Goal: Task Accomplishment & Management: Complete application form

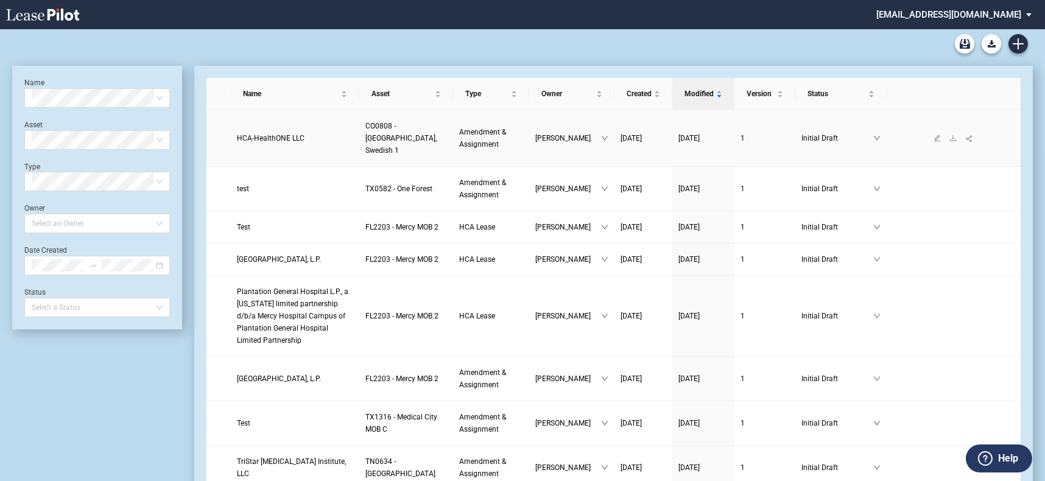
click at [275, 134] on span "HCA-HealthONE LLC" at bounding box center [271, 138] width 68 height 9
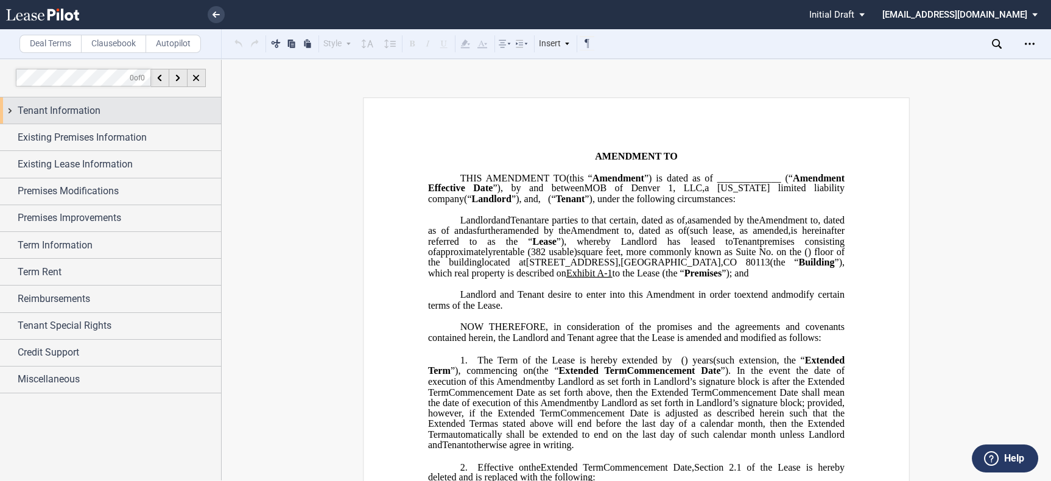
click at [110, 110] on div "Tenant Information" at bounding box center [119, 111] width 203 height 15
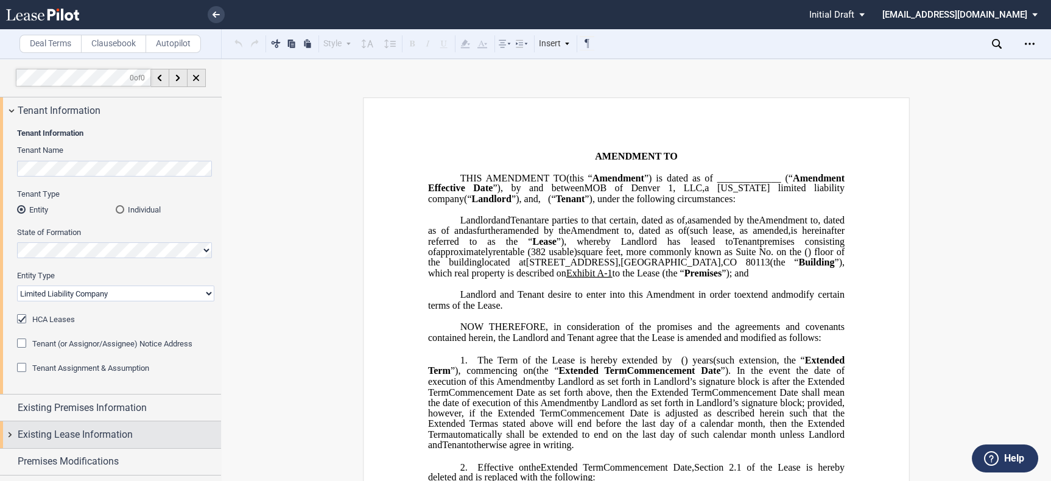
scroll to position [135, 0]
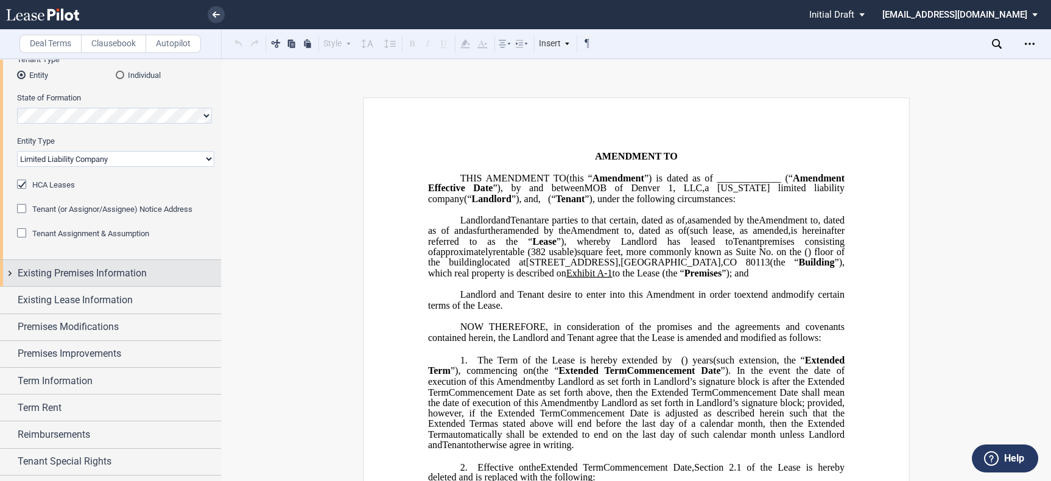
click at [148, 273] on div "Existing Premises Information" at bounding box center [119, 273] width 203 height 15
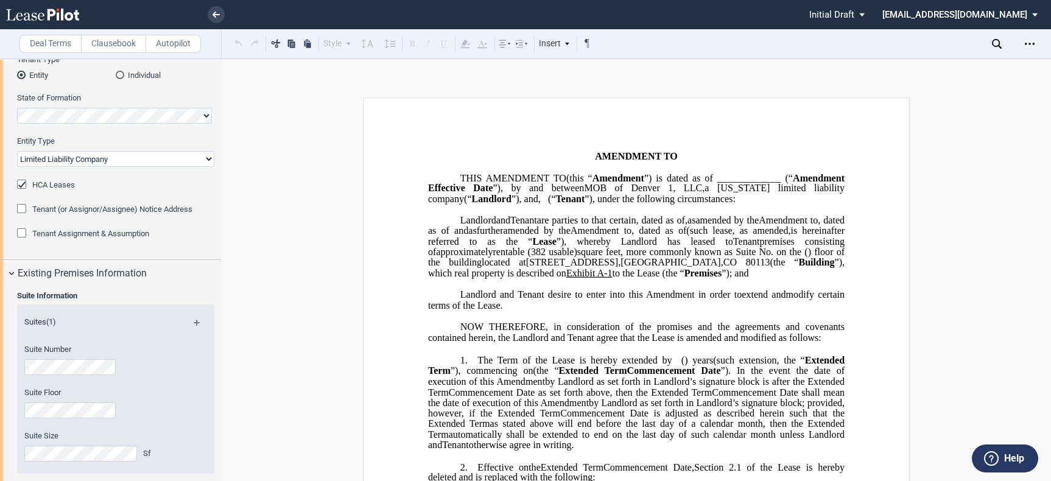
scroll to position [389, 0]
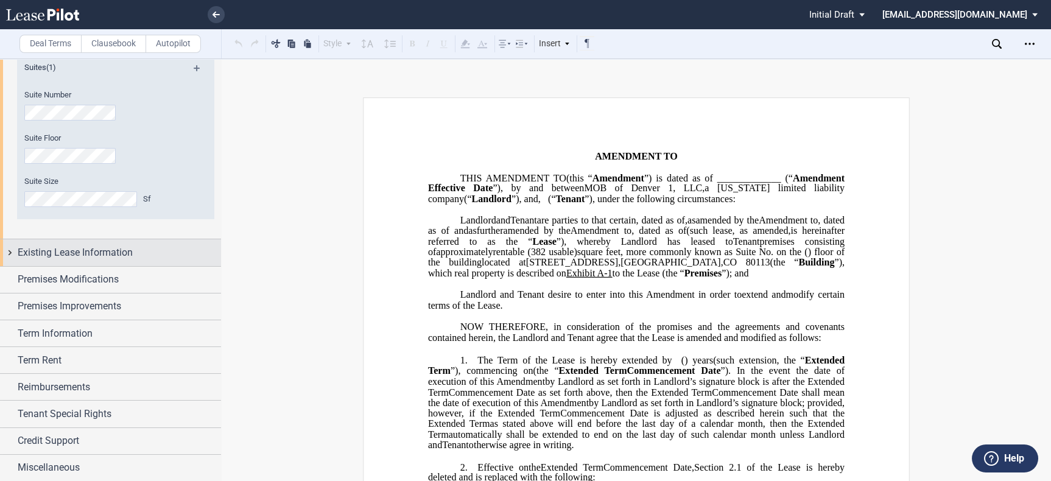
click at [148, 261] on div "Existing Lease Information" at bounding box center [110, 252] width 221 height 26
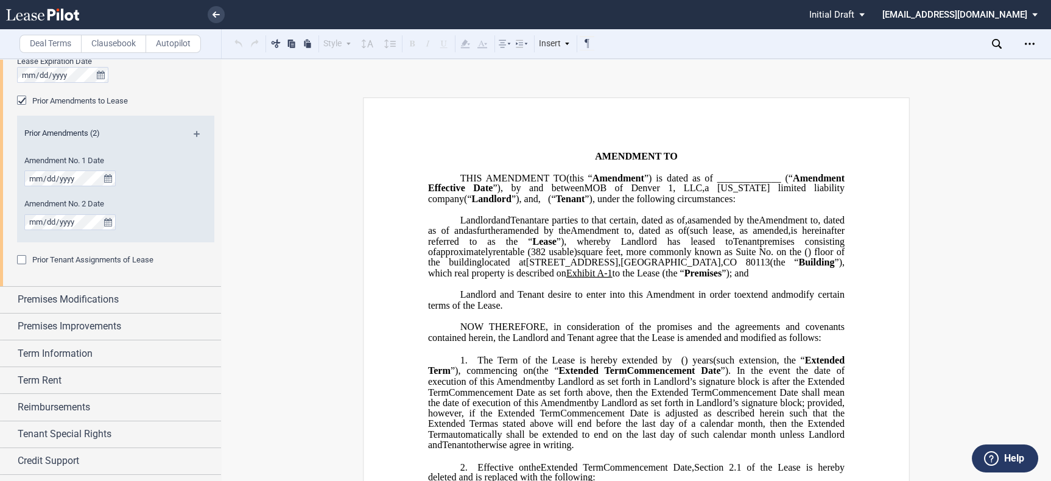
scroll to position [706, 0]
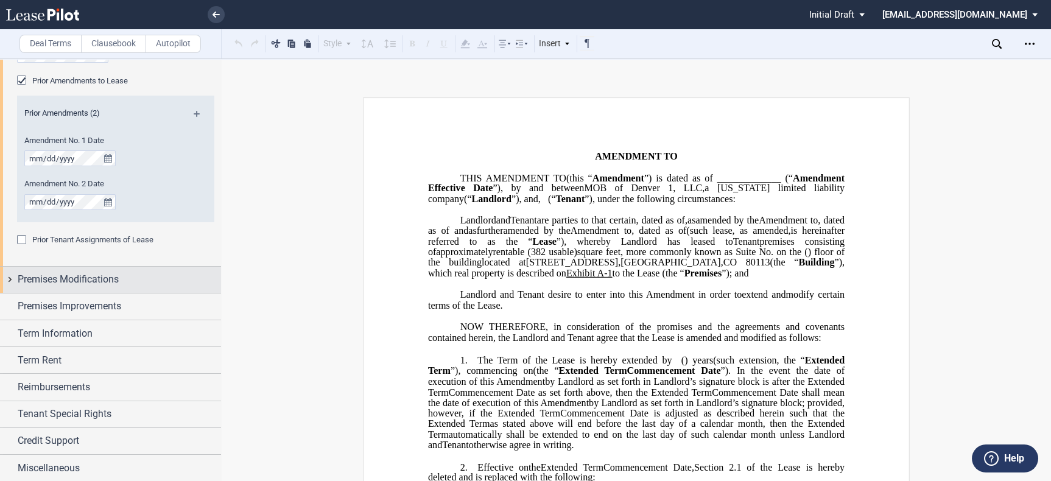
click at [150, 274] on div "Premises Modifications" at bounding box center [119, 279] width 203 height 15
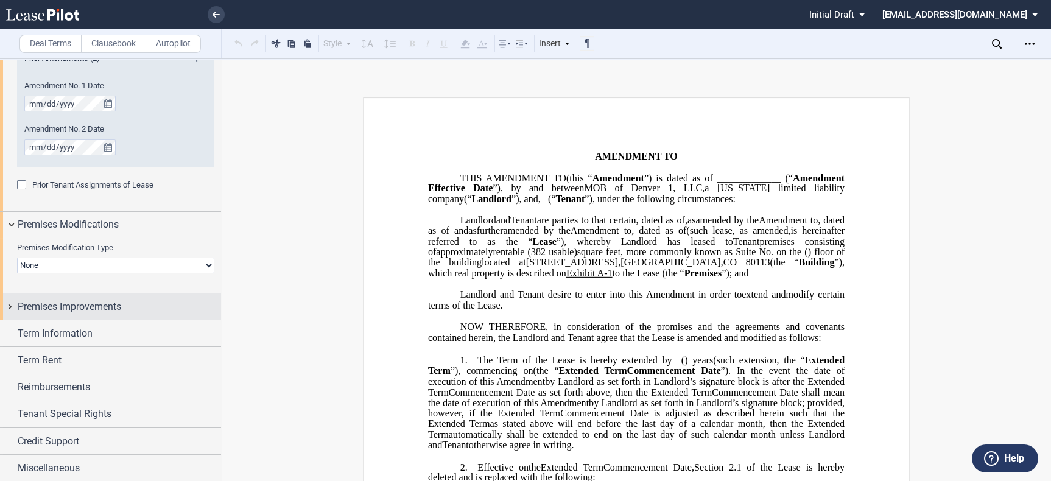
click at [155, 311] on div "Premises Improvements" at bounding box center [119, 307] width 203 height 15
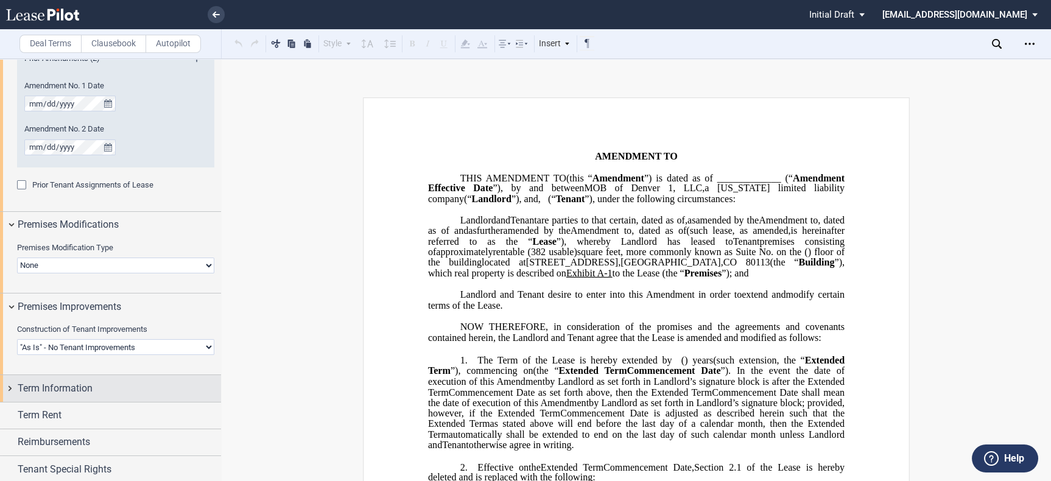
scroll to position [816, 0]
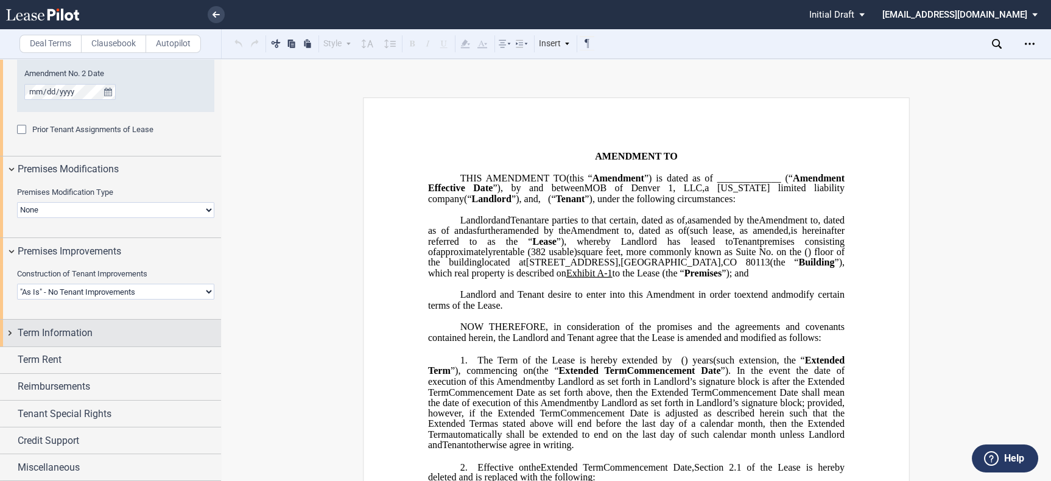
click at [149, 330] on div "Term Information" at bounding box center [119, 333] width 203 height 15
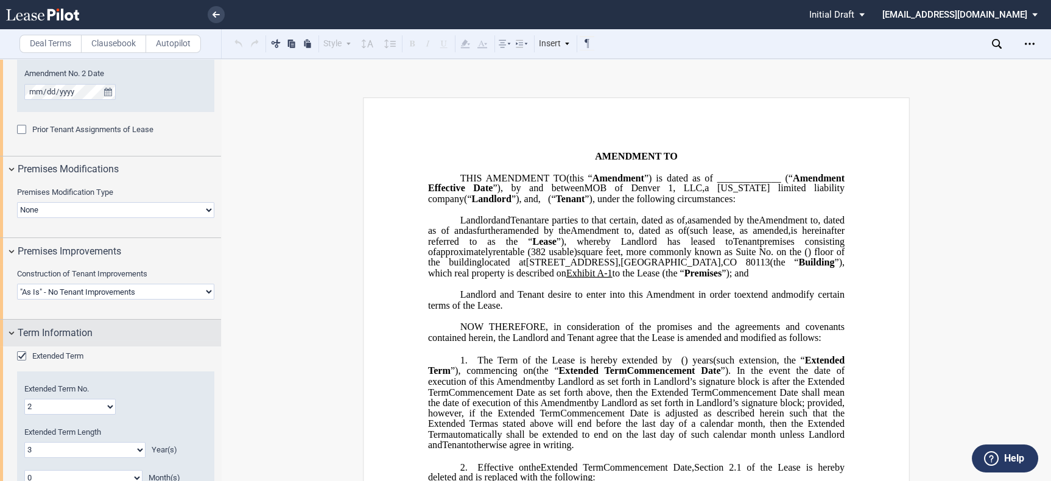
scroll to position [1085, 0]
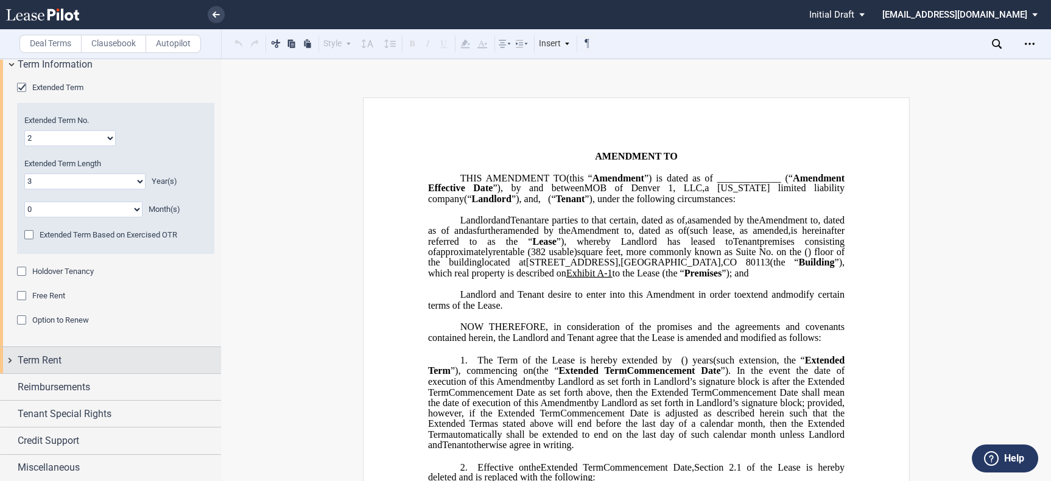
click at [140, 364] on div "Term Rent" at bounding box center [119, 360] width 203 height 15
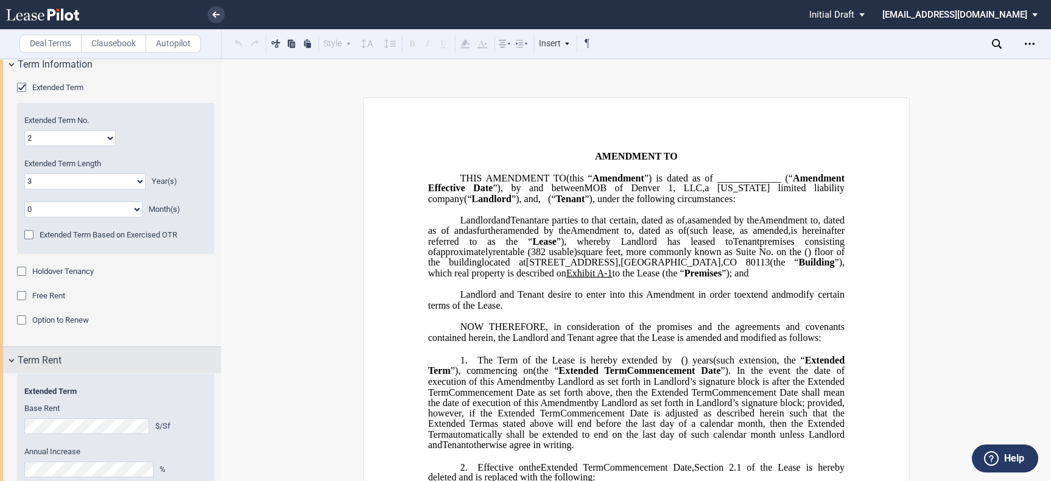
scroll to position [1221, 0]
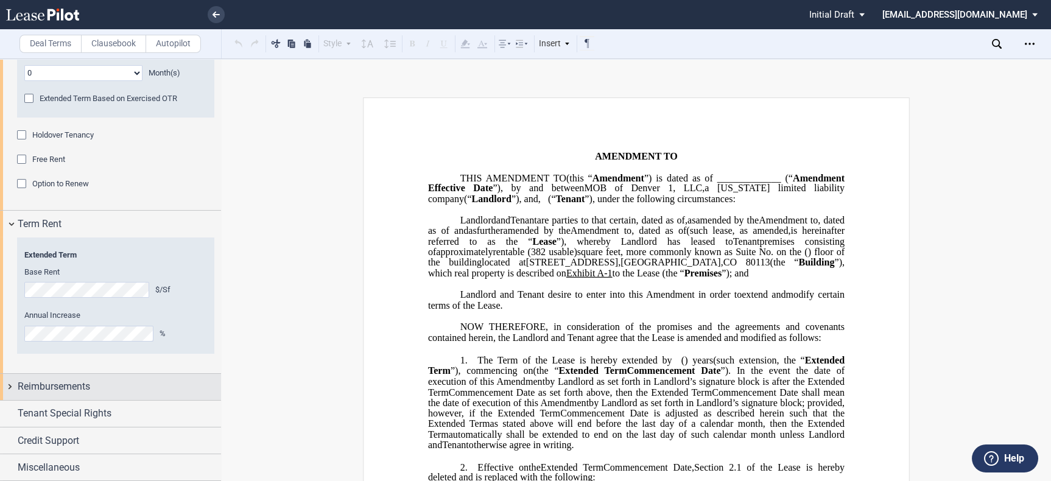
click at [141, 386] on div "Reimbursements" at bounding box center [119, 386] width 203 height 15
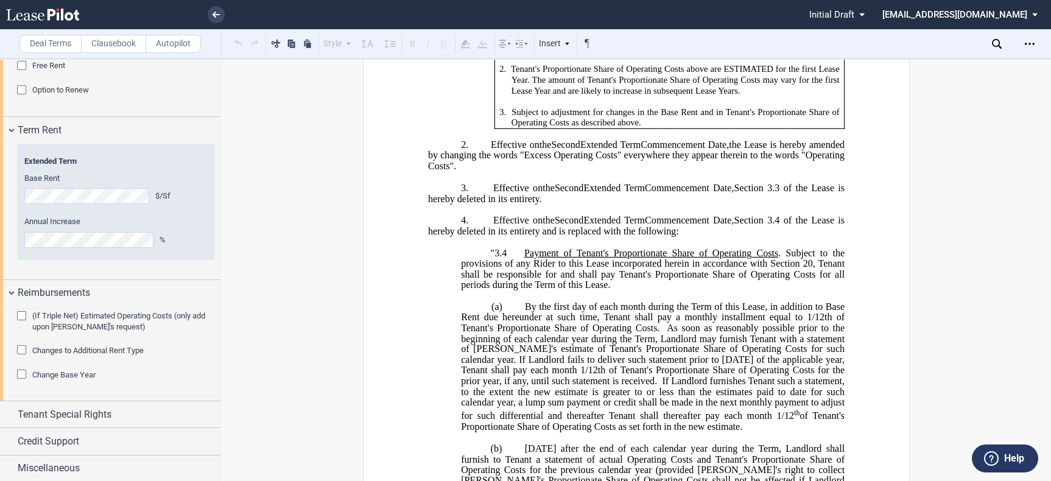
scroll to position [744, 0]
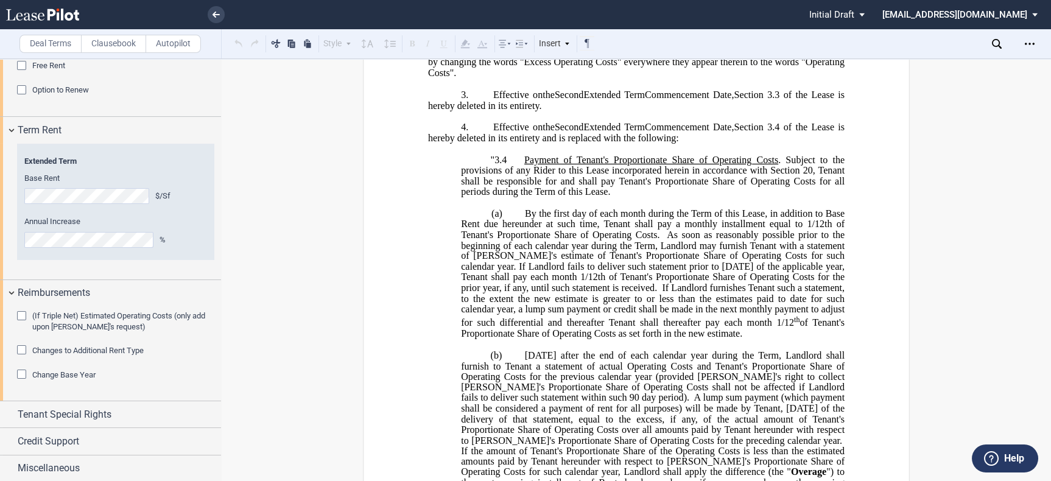
drag, startPoint x: 217, startPoint y: 7, endPoint x: 235, endPoint y: 19, distance: 21.5
click at [217, 7] on link at bounding box center [216, 14] width 17 height 17
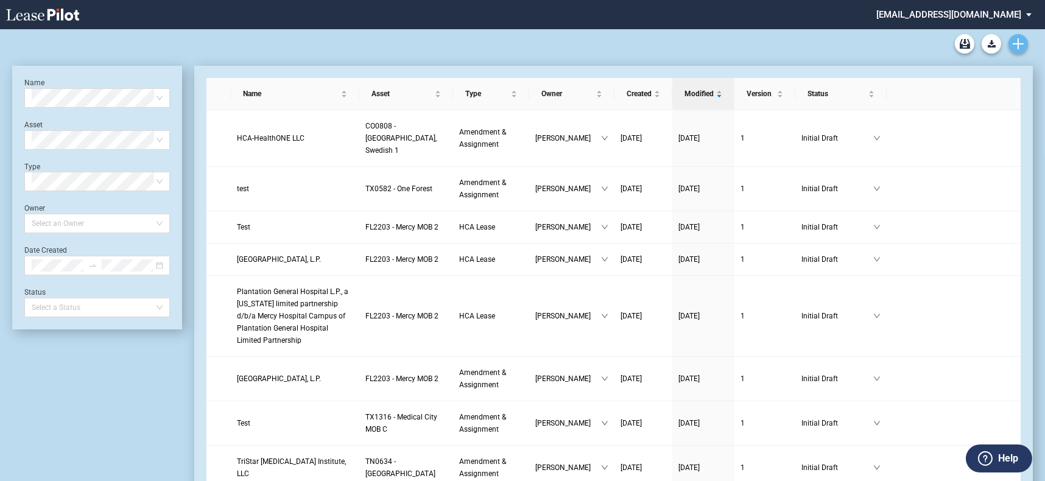
click at [1021, 40] on icon "Create new document" at bounding box center [1018, 43] width 11 height 11
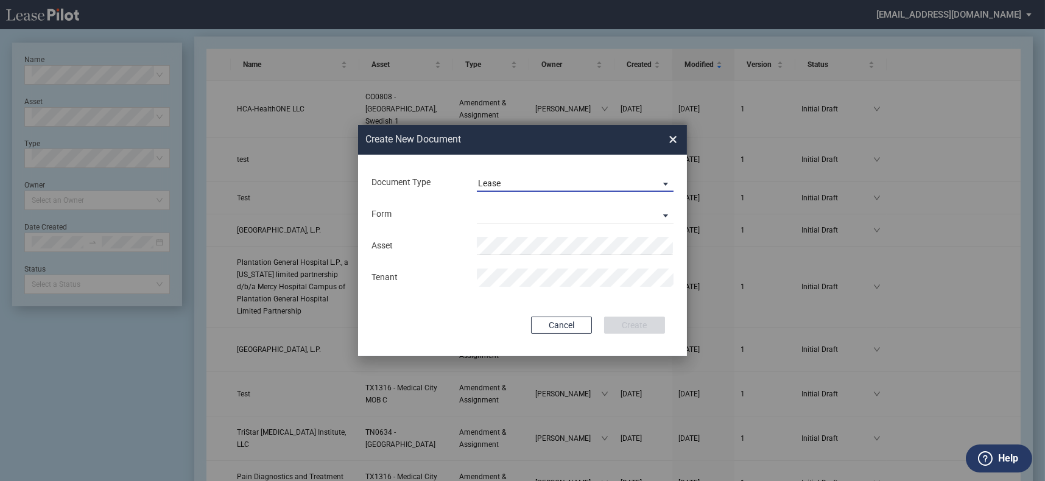
click at [519, 180] on span "Lease" at bounding box center [565, 184] width 175 height 12
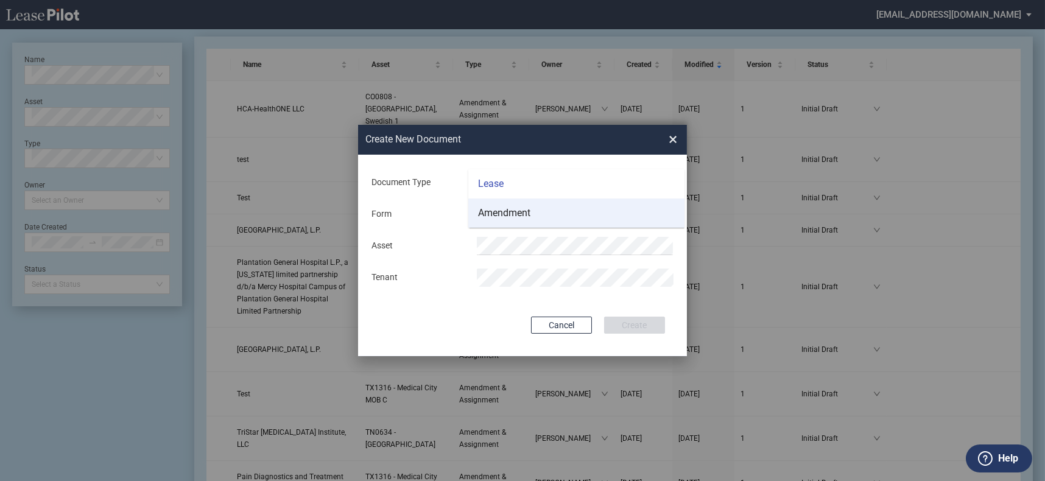
click at [521, 209] on div "Amendment" at bounding box center [504, 212] width 52 height 13
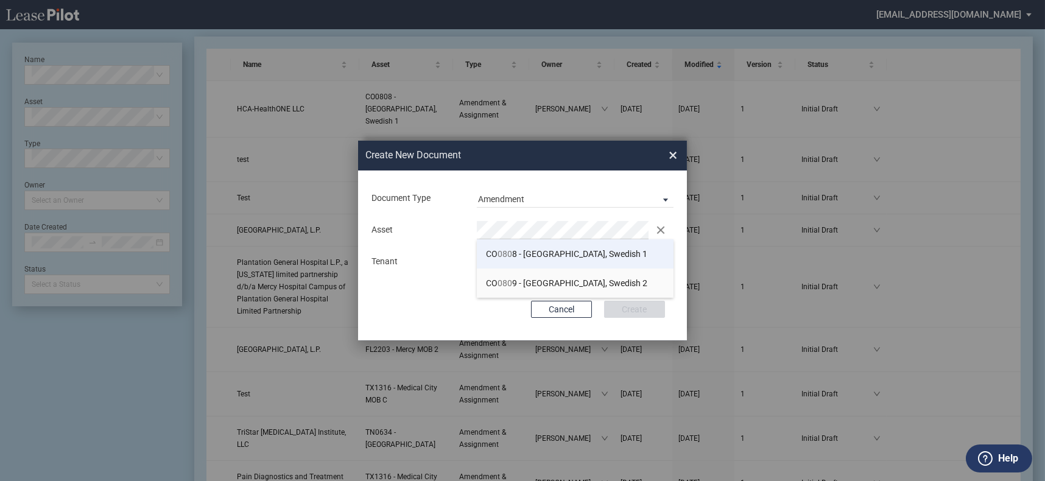
click at [533, 253] on span "CO 080 8 - Denver, Swedish 1" at bounding box center [566, 254] width 161 height 10
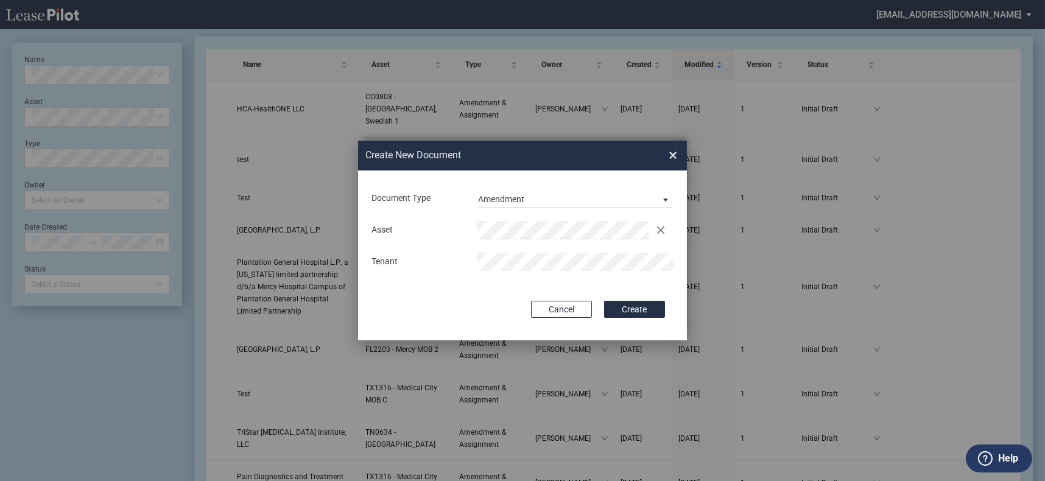
click at [604, 301] on button "Create" at bounding box center [634, 309] width 61 height 17
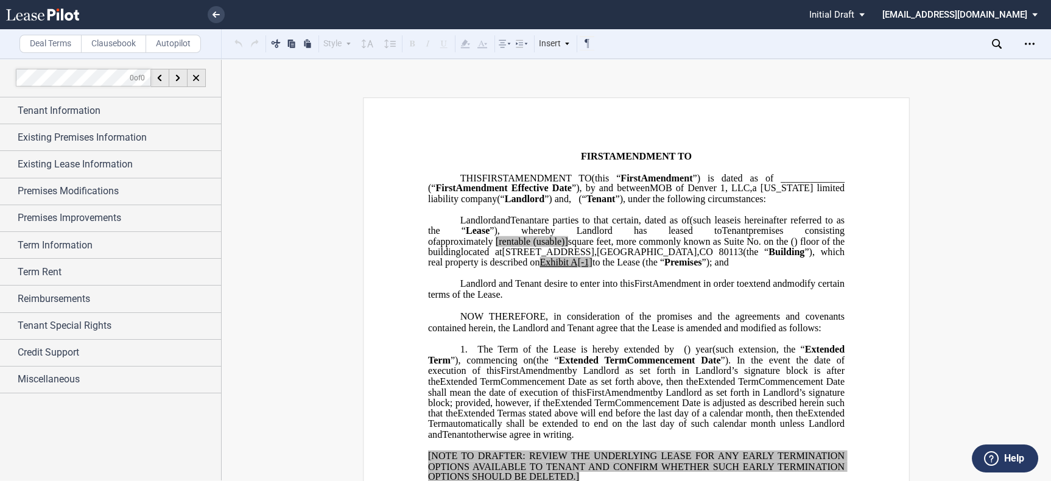
click at [138, 113] on div "Tenant Information" at bounding box center [119, 111] width 203 height 15
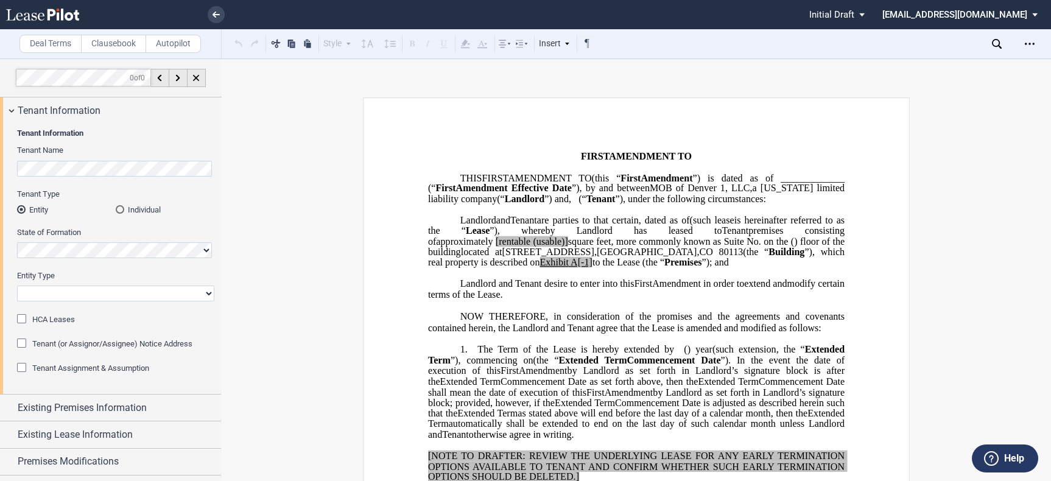
click at [23, 321] on div "HCA Leases" at bounding box center [23, 320] width 12 height 12
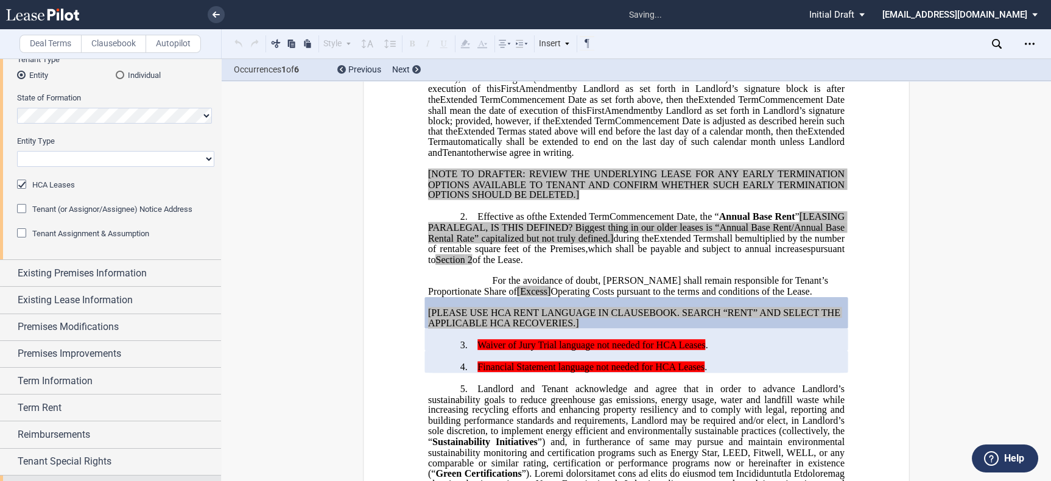
scroll to position [384, 0]
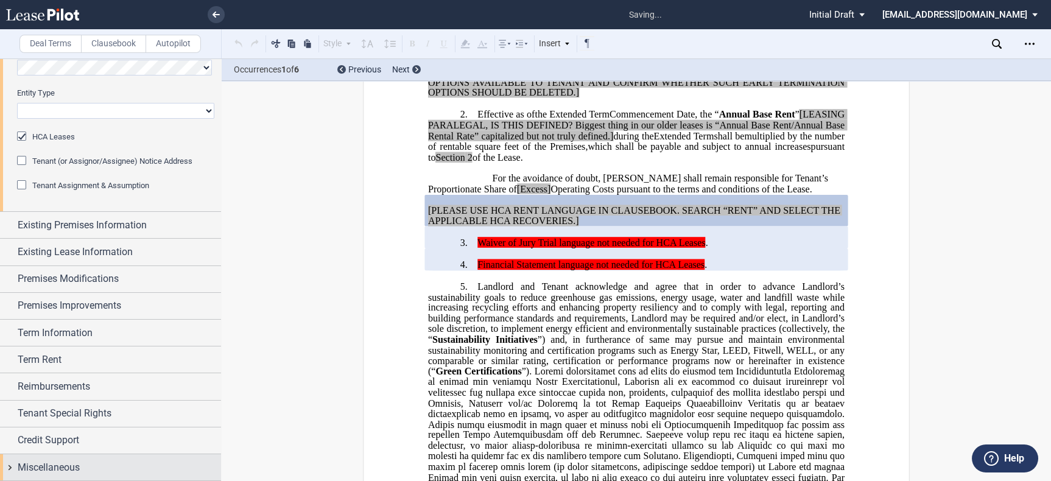
drag, startPoint x: 77, startPoint y: 465, endPoint x: 79, endPoint y: 453, distance: 11.8
click at [77, 463] on span "Miscellaneous" at bounding box center [49, 467] width 62 height 15
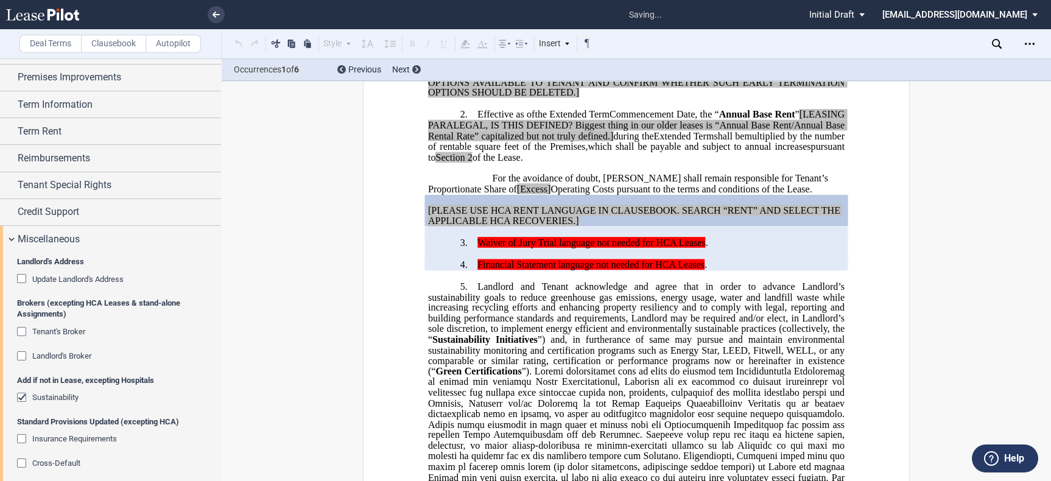
scroll to position [483, 0]
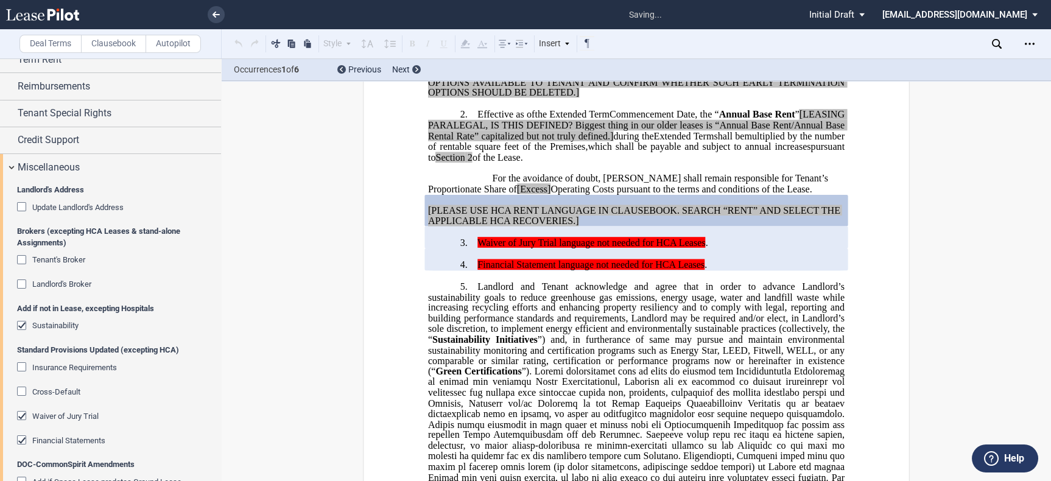
click at [21, 415] on div "Waiver of Jury Trial" at bounding box center [23, 417] width 12 height 12
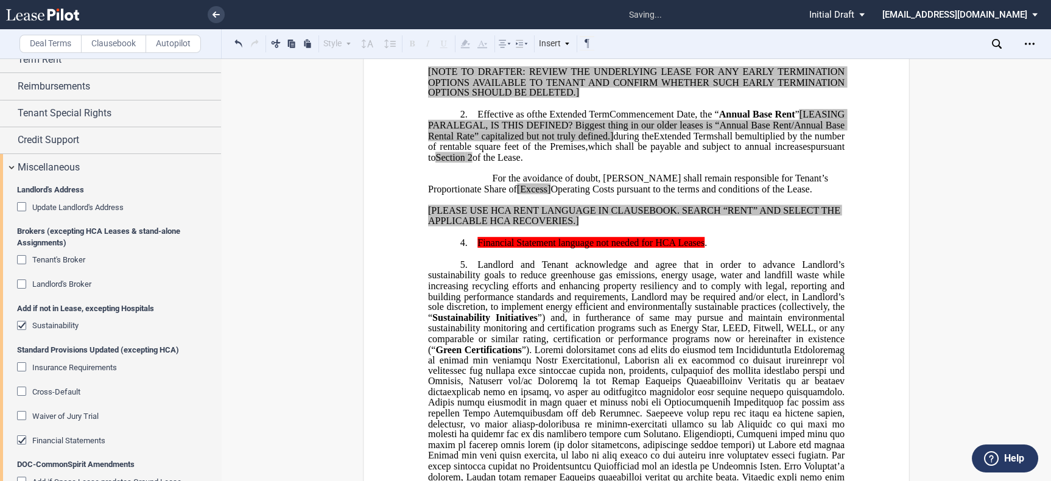
click at [21, 435] on div "Financial Statements" at bounding box center [23, 441] width 12 height 12
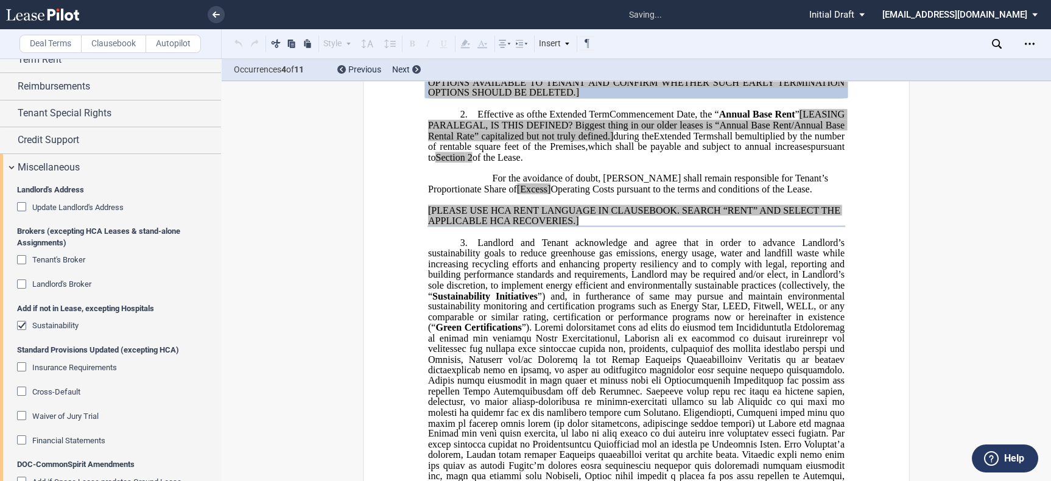
click at [21, 324] on div "Sustainability" at bounding box center [23, 327] width 12 height 12
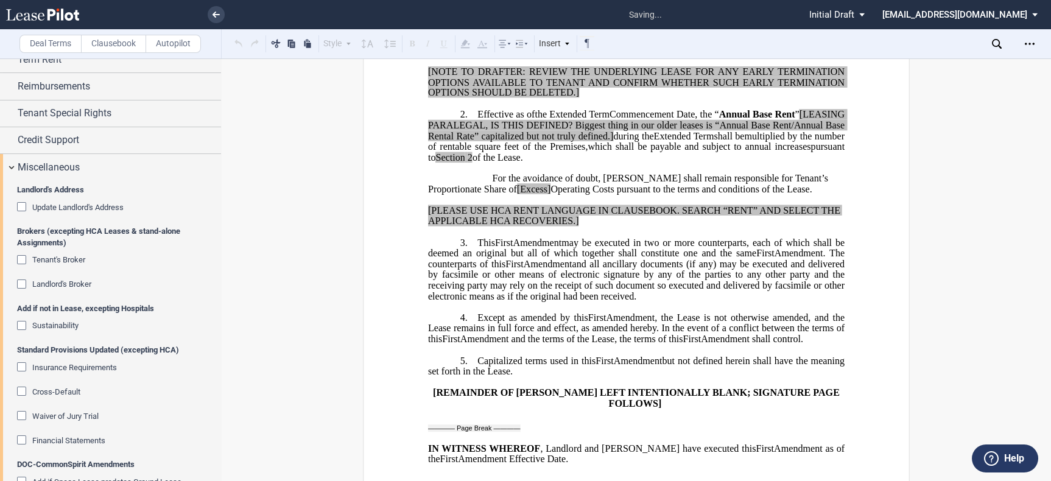
scroll to position [348, 0]
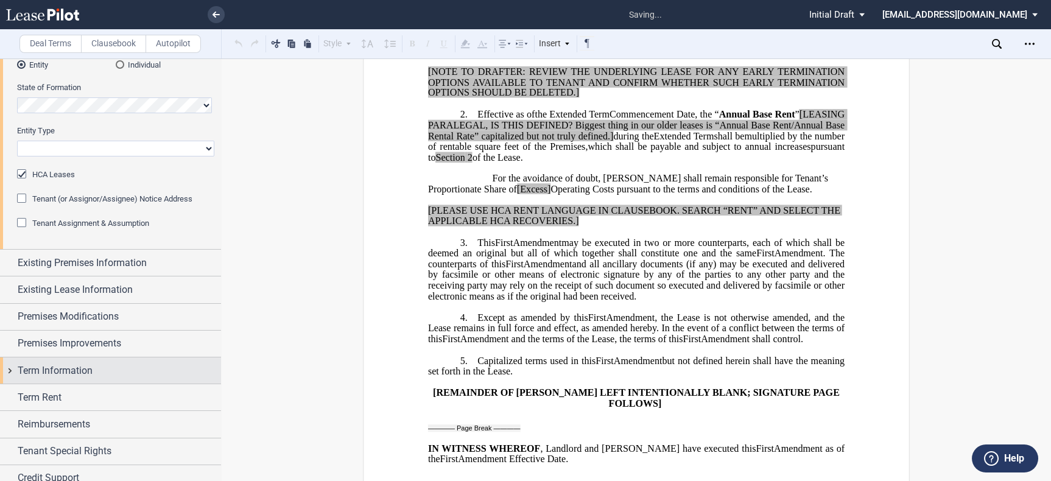
click at [96, 365] on div "Term Information" at bounding box center [119, 371] width 203 height 15
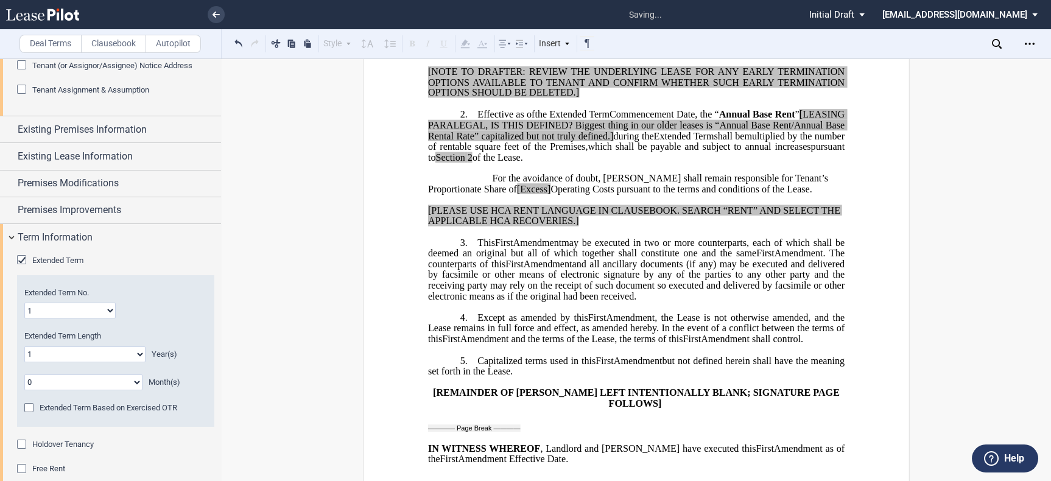
click at [86, 304] on select "1 2 3 4 5 6 7 8 9 10 11 12 13 14 15 16 17 18 19 20" at bounding box center [69, 311] width 91 height 16
select select "number:2"
click at [24, 301] on select "1 2 3 4 5 6 7 8 9 10 11 12 13 14 15 16 17 18 19 20" at bounding box center [69, 309] width 91 height 16
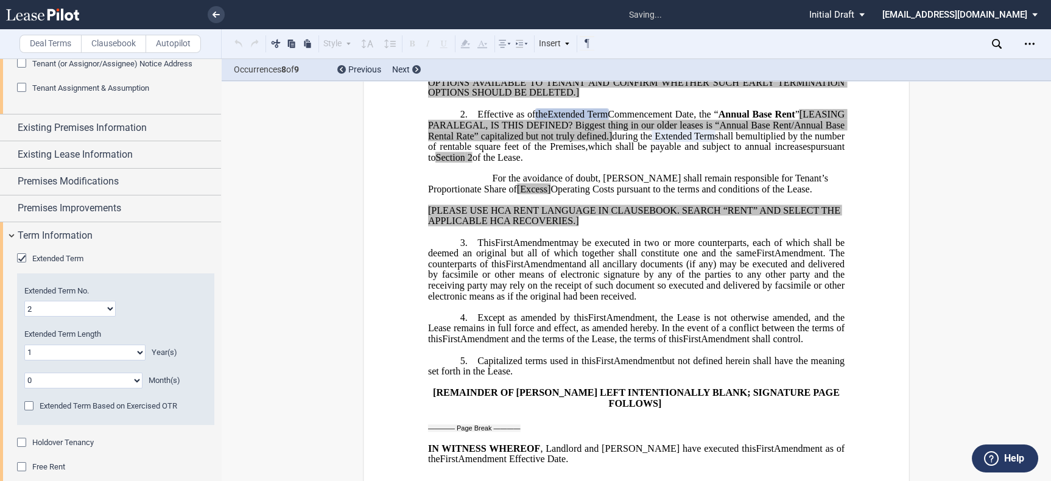
click at [127, 348] on select "0 1 2 3 4 5 6 7 8 9 10 11 12 13 14 15 16 17 18 19 20" at bounding box center [84, 353] width 121 height 16
select select "number:3"
click at [24, 345] on select "0 1 2 3 4 5 6 7 8 9 10 11 12 13 14 15 16 17 18 19 20" at bounding box center [84, 353] width 121 height 16
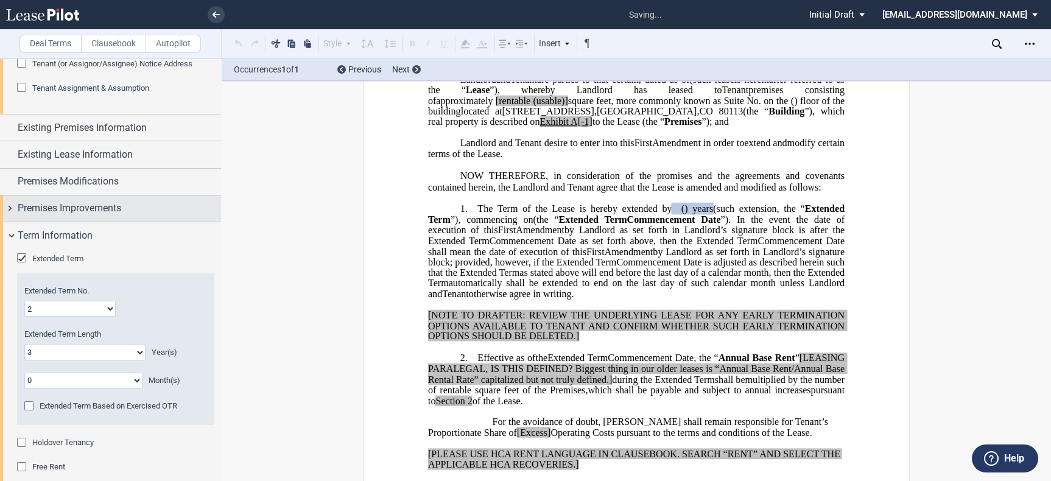
scroll to position [141, 0]
click at [62, 209] on span "Premises Improvements" at bounding box center [70, 208] width 104 height 15
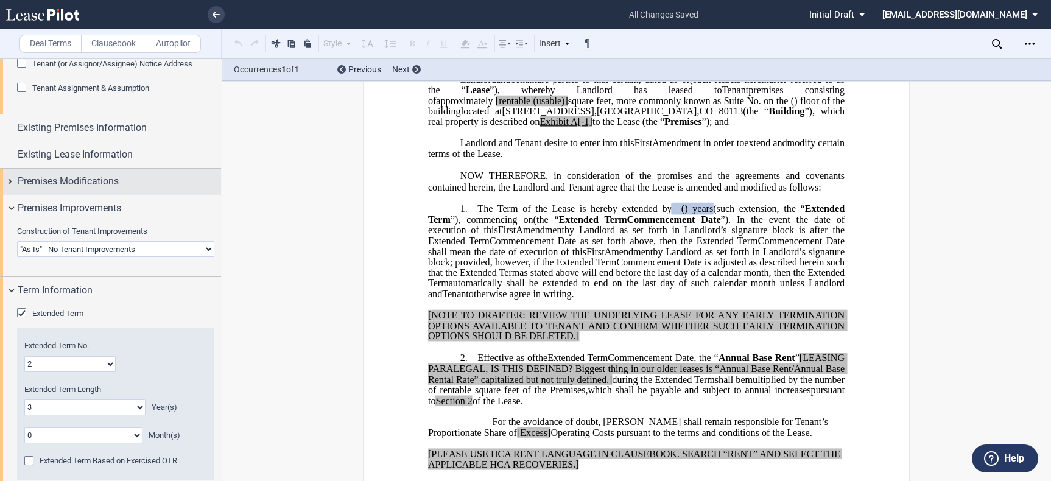
click at [65, 178] on span "Premises Modifications" at bounding box center [68, 181] width 101 height 15
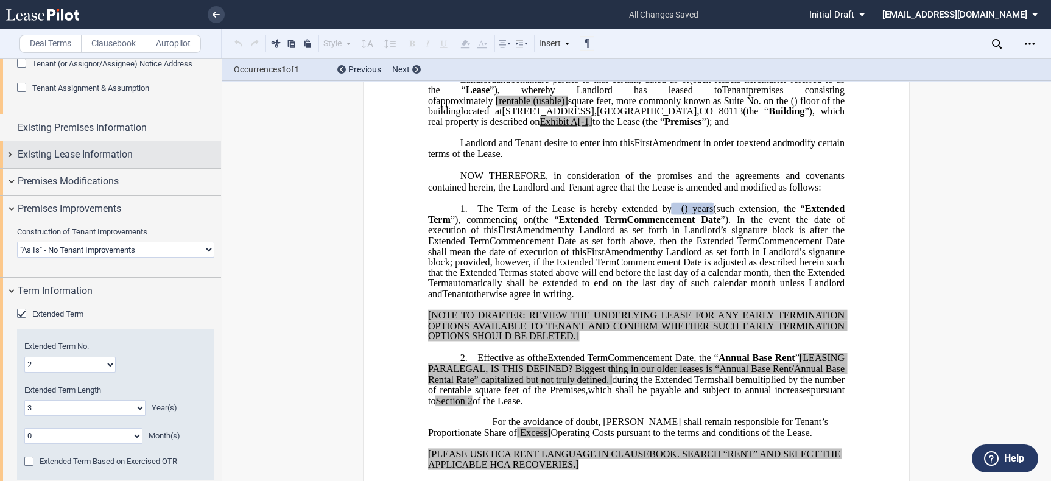
click at [71, 152] on span "Existing Lease Information" at bounding box center [75, 154] width 115 height 15
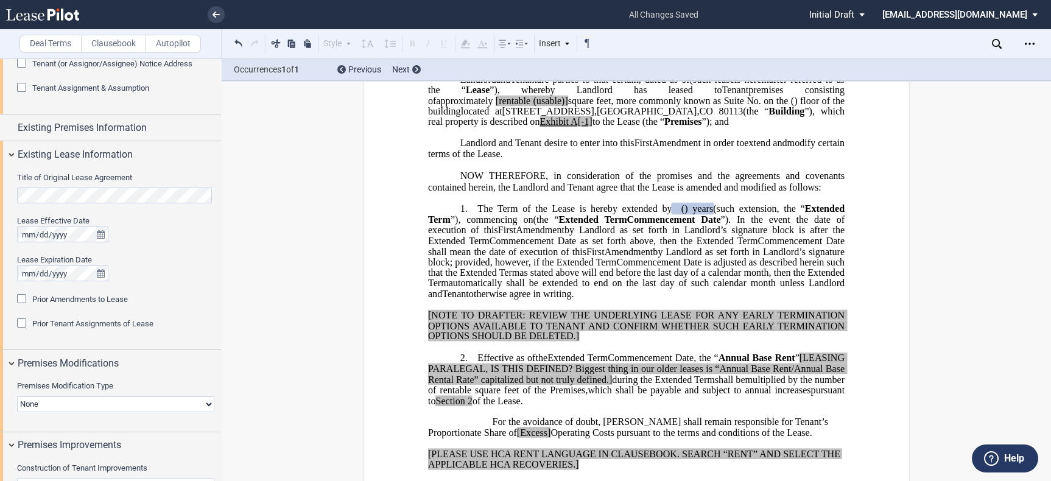
click at [0, 187] on html ".bocls-1{fill:#26354a;fill-rule:evenodd} Loading... × all changes saved Pending…" at bounding box center [525, 240] width 1051 height 481
click at [23, 297] on div "Prior Amendments to Lease" at bounding box center [23, 300] width 12 height 12
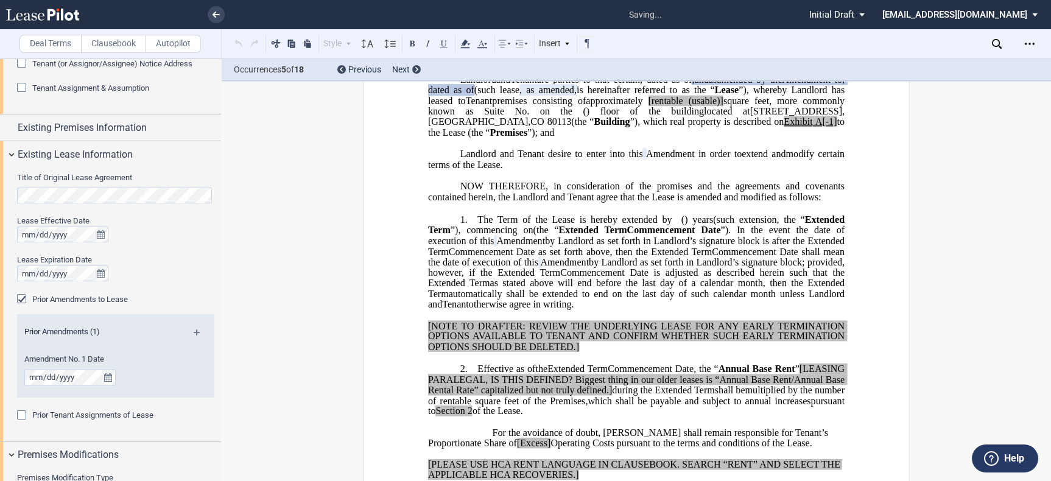
click at [194, 328] on div "Prior Amendments (1)" at bounding box center [115, 333] width 197 height 15
click at [195, 331] on md-icon at bounding box center [202, 336] width 16 height 15
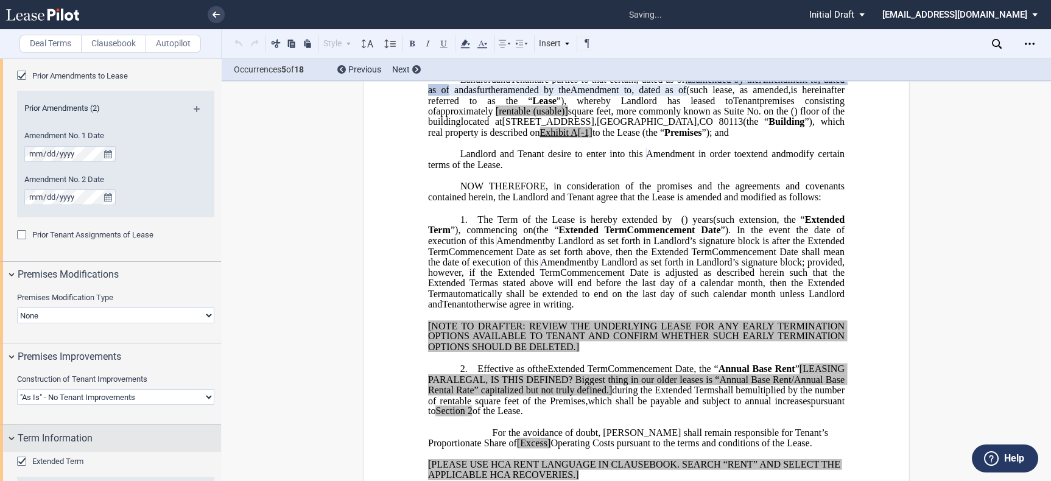
scroll to position [618, 0]
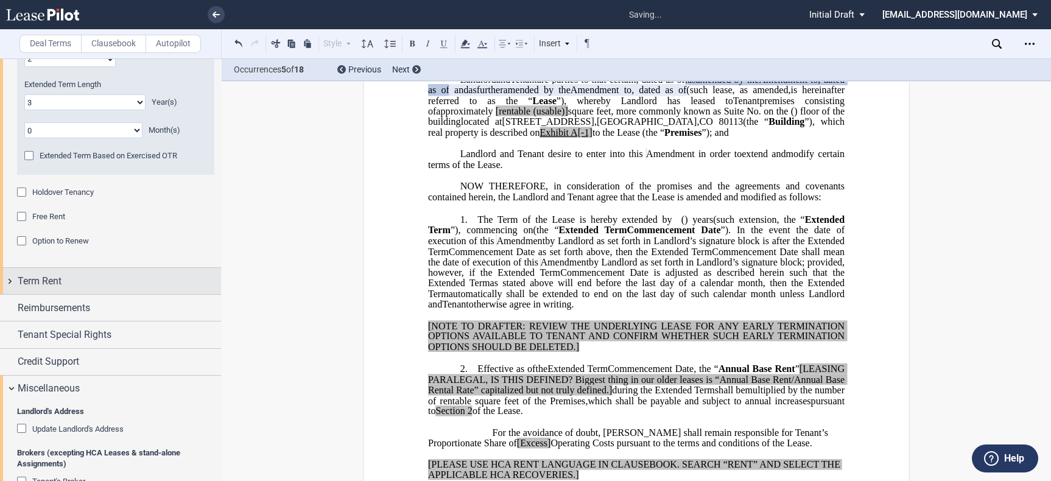
click at [58, 281] on span "Term Rent" at bounding box center [40, 281] width 44 height 15
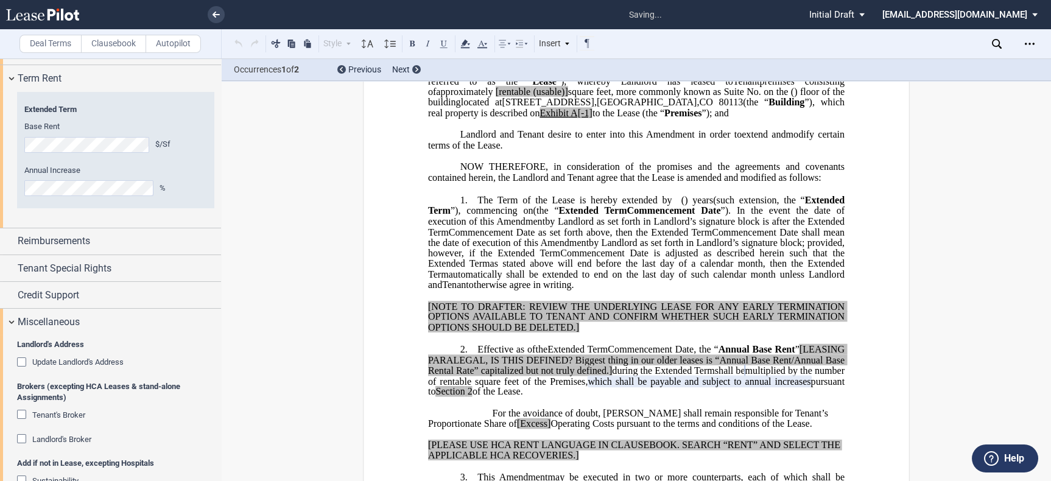
scroll to position [353, 0]
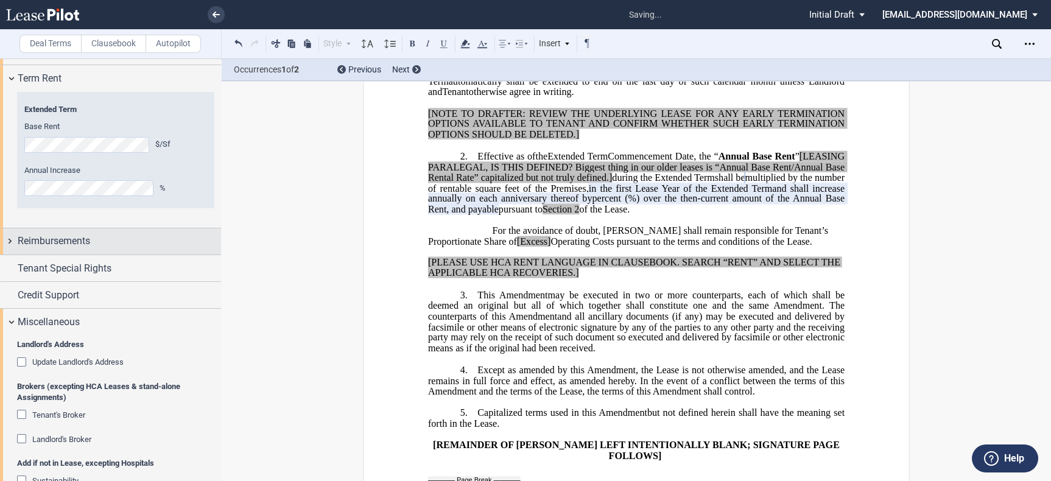
click at [168, 245] on div "Reimbursements" at bounding box center [119, 241] width 203 height 15
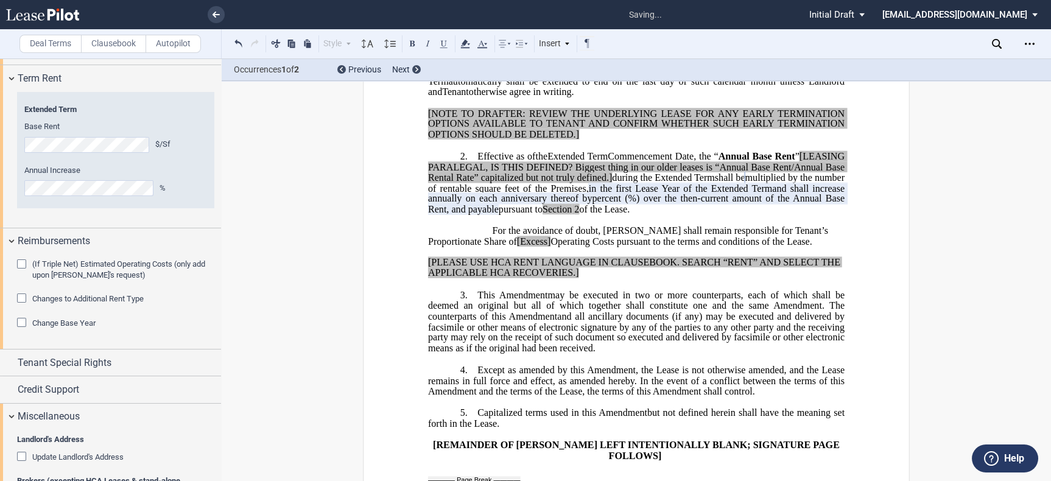
click at [21, 266] on div "(If Triple Net) Estimated Operating Costs (only add upon Tenant's request)" at bounding box center [23, 265] width 12 height 12
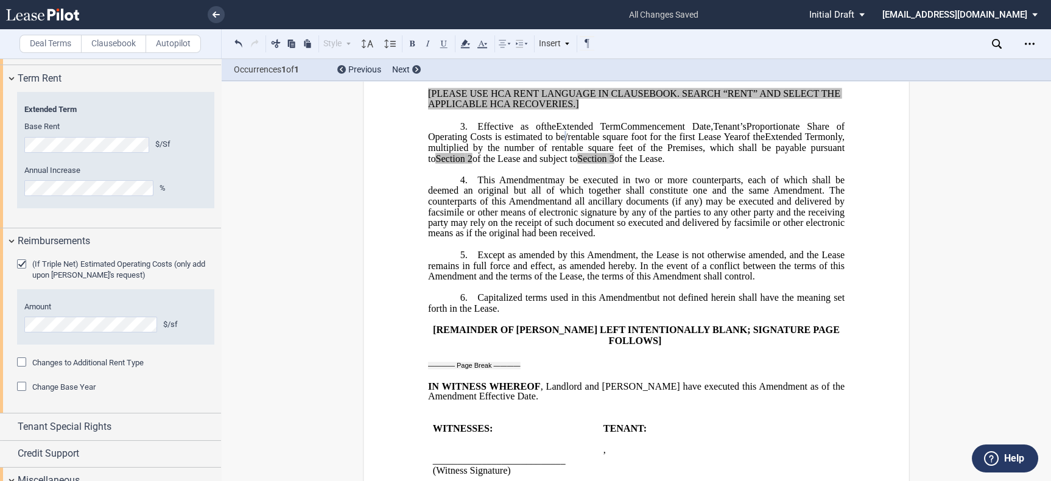
scroll to position [556, 0]
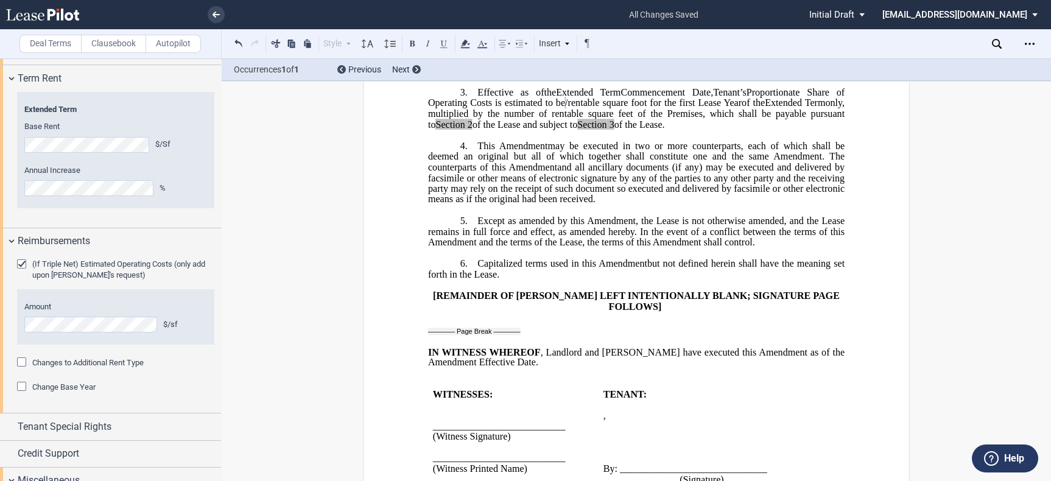
click at [21, 361] on div "Changes to Additional Rent Type" at bounding box center [23, 363] width 12 height 12
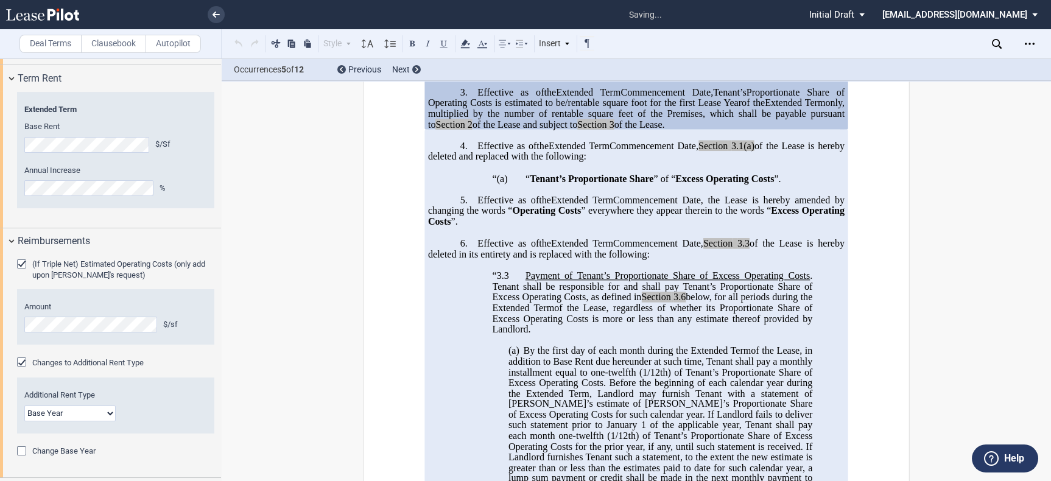
click at [60, 415] on select "Base Year Triple Net" at bounding box center [69, 414] width 91 height 16
select select "triple net"
click at [24, 406] on select "Base Year Triple Net" at bounding box center [69, 414] width 91 height 16
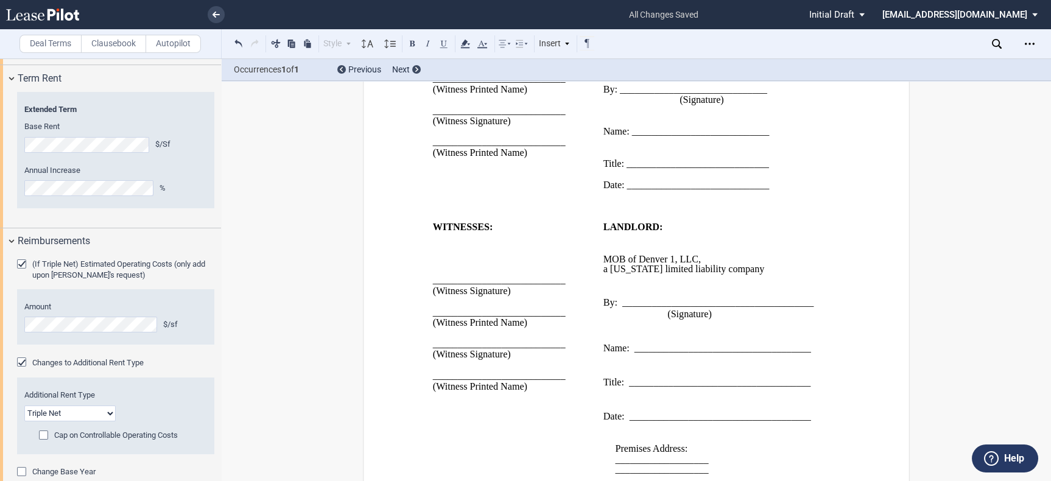
scroll to position [3579, 0]
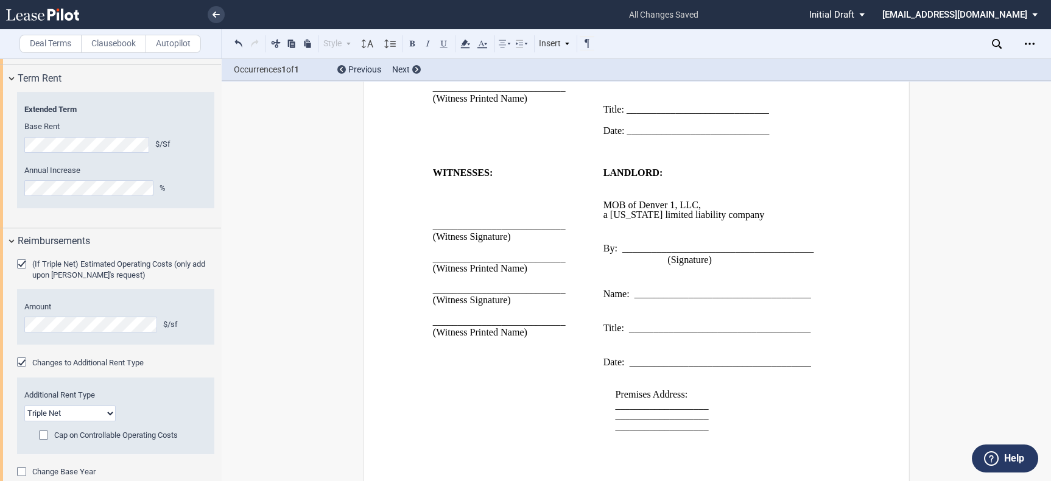
click at [107, 40] on label "Clausebook" at bounding box center [113, 44] width 65 height 18
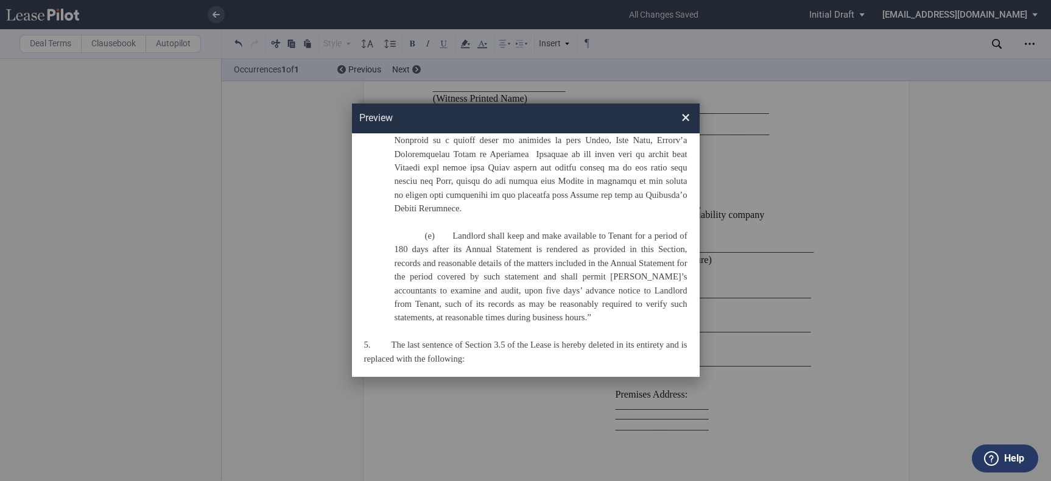
scroll to position [1623, 0]
click at [683, 119] on span "×" at bounding box center [685, 117] width 9 height 19
